Goal: Task Accomplishment & Management: Manage account settings

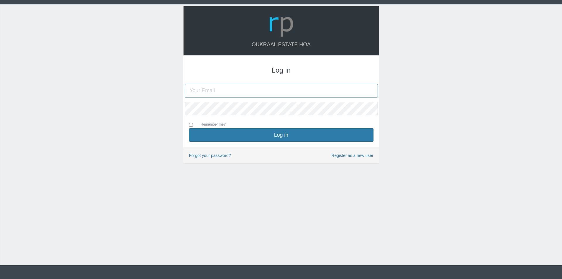
click at [254, 93] on input "text" at bounding box center [281, 90] width 193 height 13
type input "oukraalhoa@gmail.com"
click at [189, 128] on button "Log in" at bounding box center [281, 134] width 184 height 13
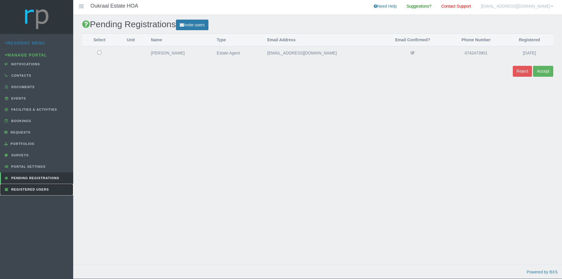
click at [46, 189] on span "Registered Users" at bounding box center [29, 190] width 39 height 4
